Goal: Transaction & Acquisition: Purchase product/service

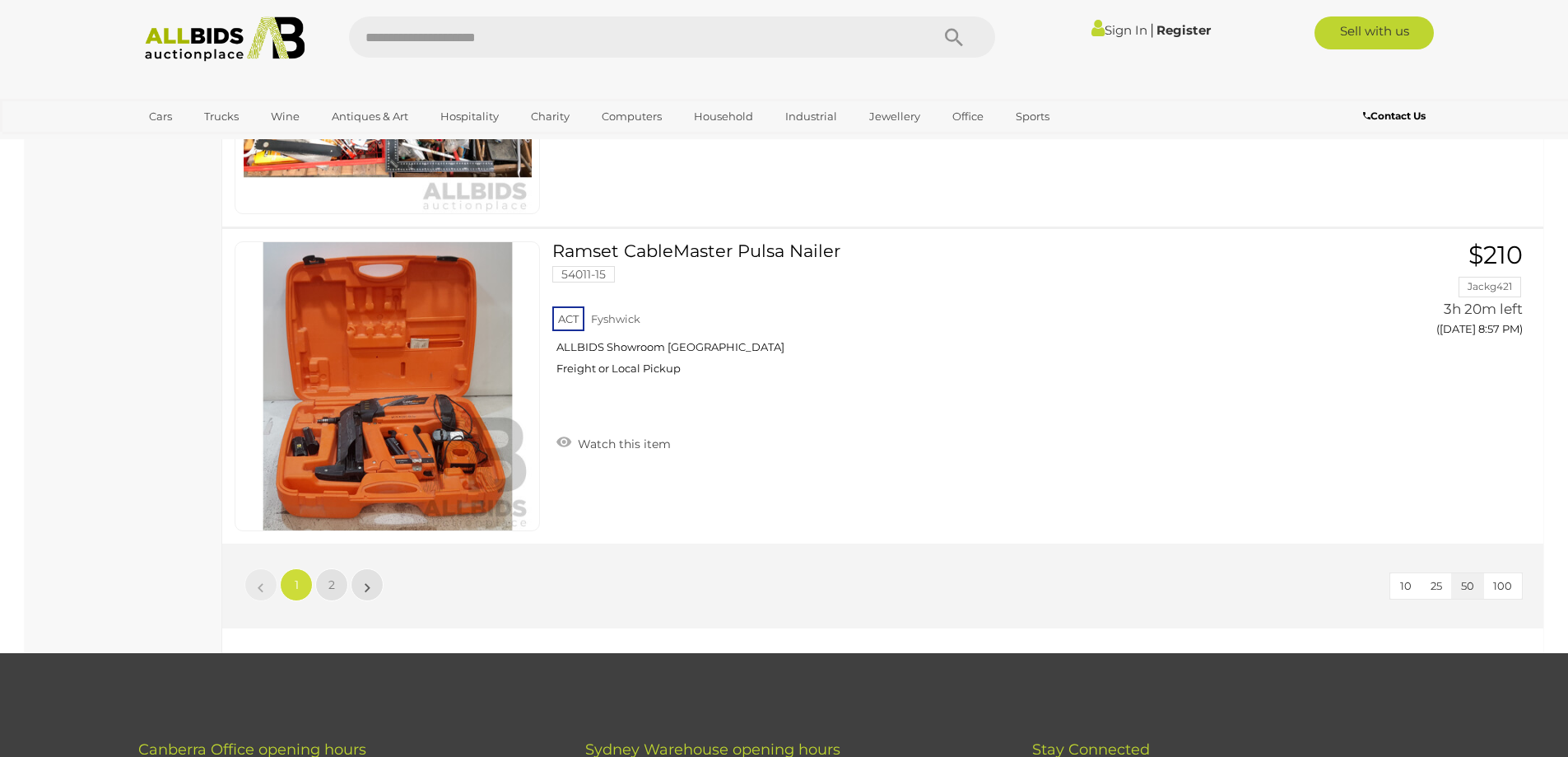
scroll to position [15809, 0]
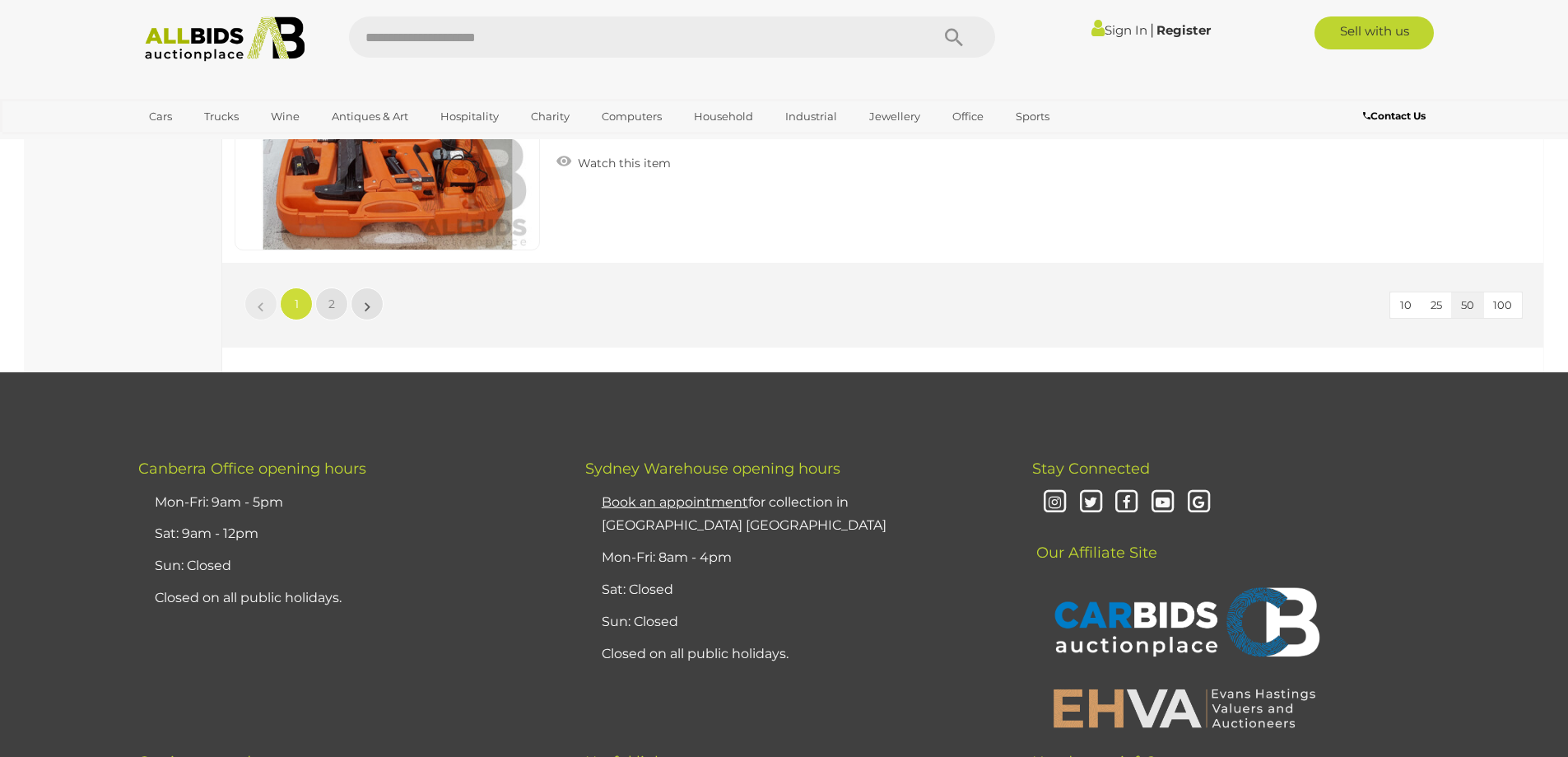
click at [759, 39] on input "text" at bounding box center [631, 36] width 565 height 42
type input "*****"
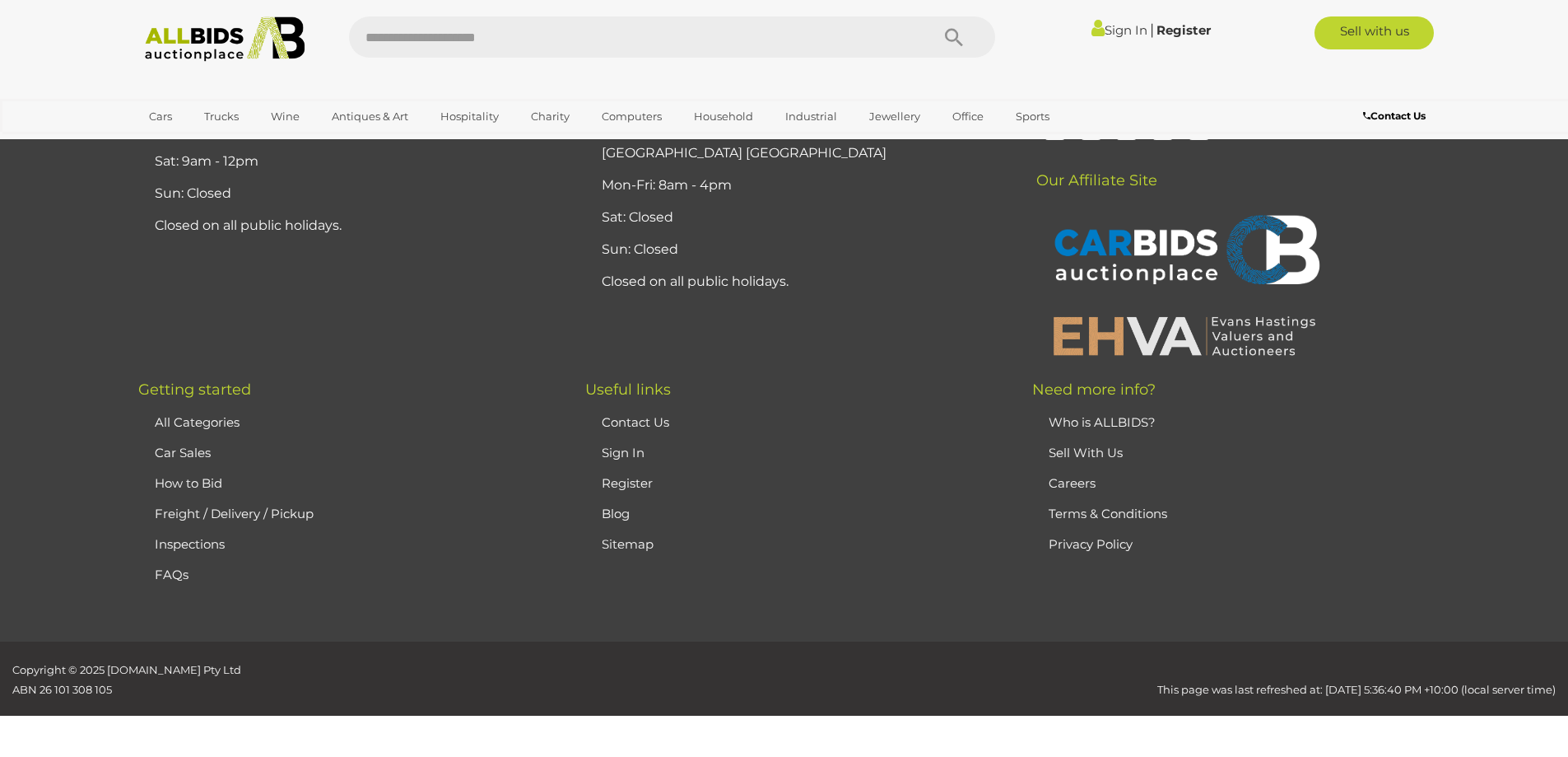
scroll to position [15059, 0]
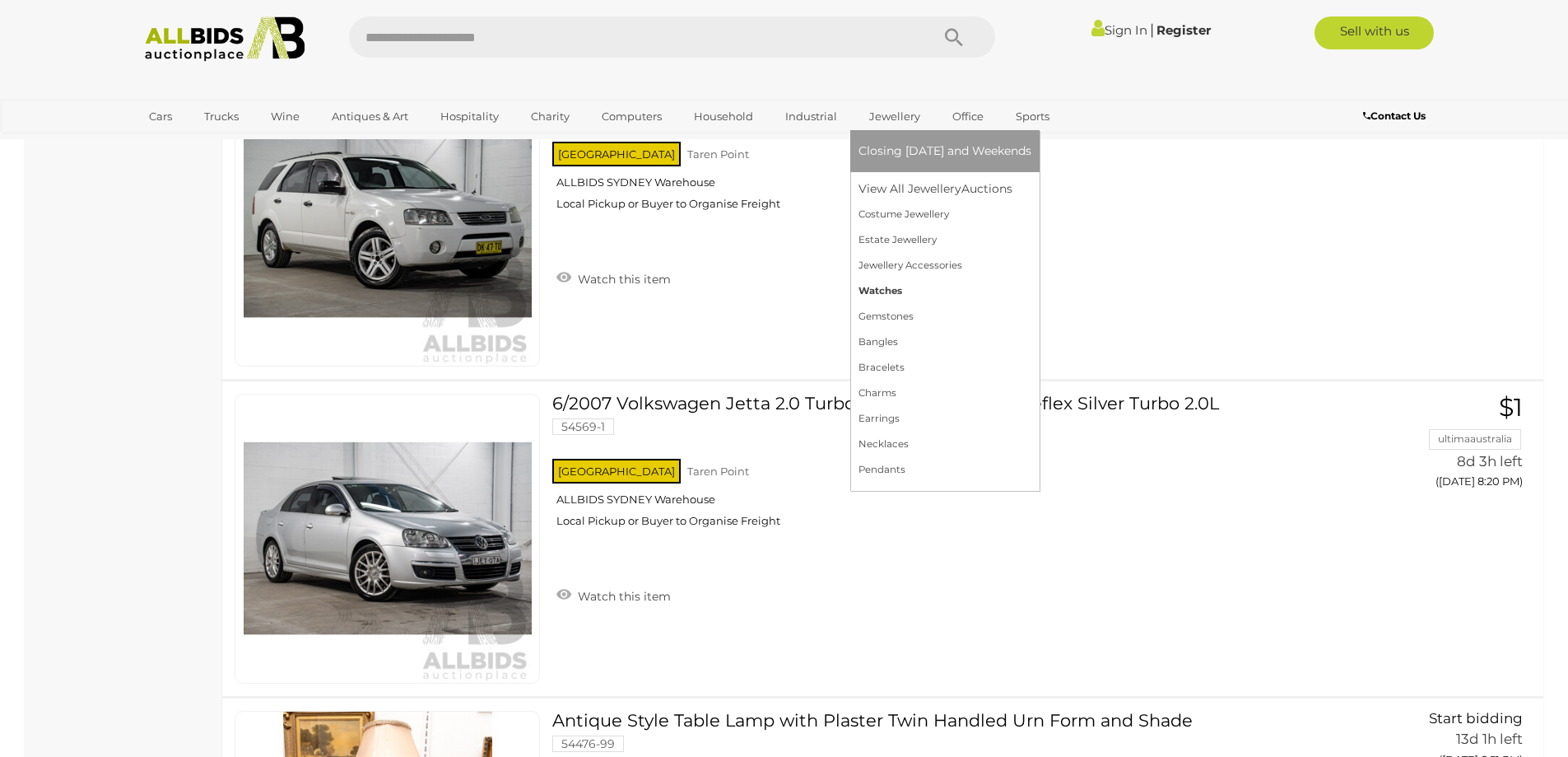
click at [876, 287] on link "Watches" at bounding box center [945, 291] width 173 height 25
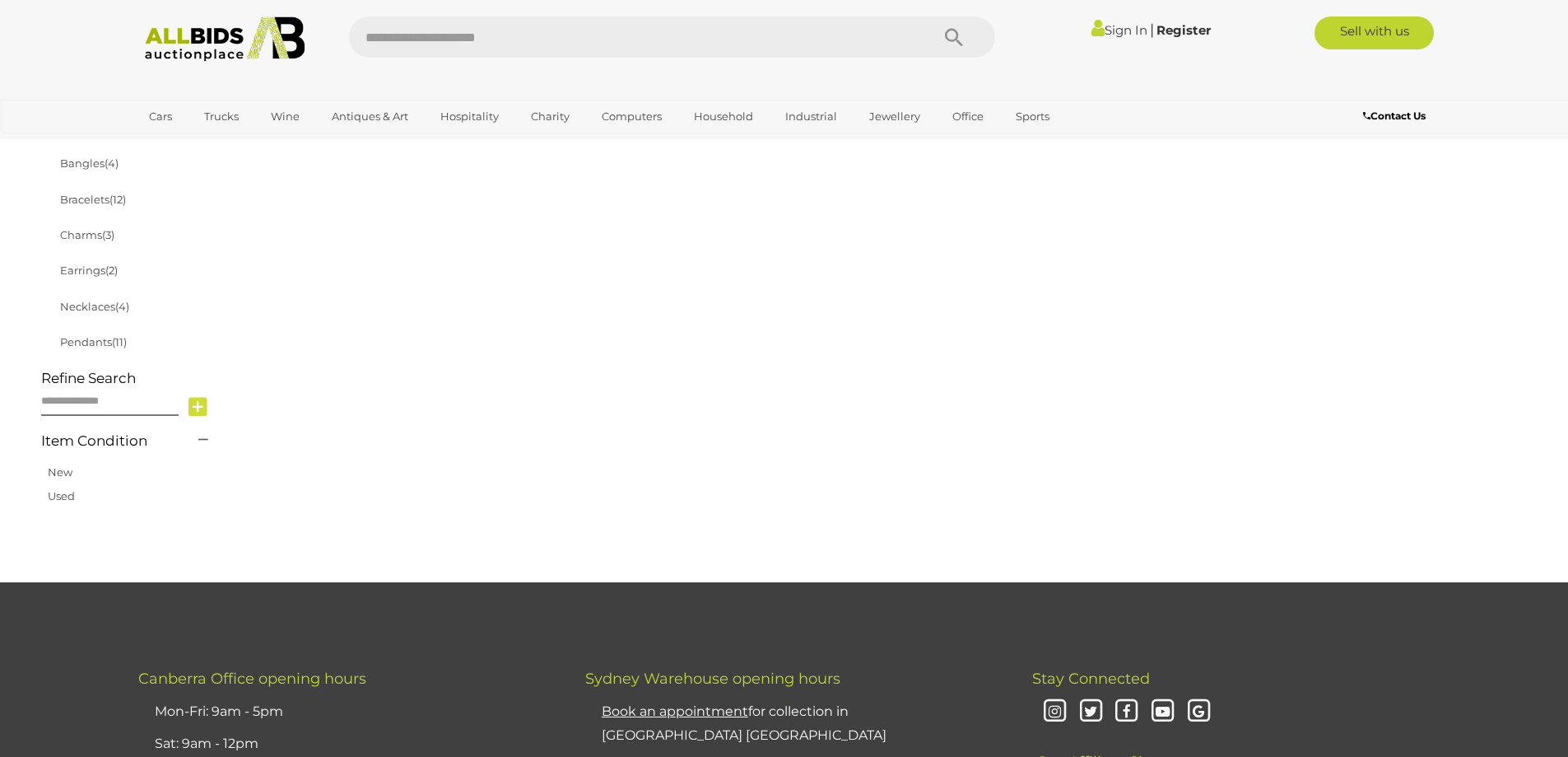
scroll to position [220, 0]
